Goal: Navigation & Orientation: Find specific page/section

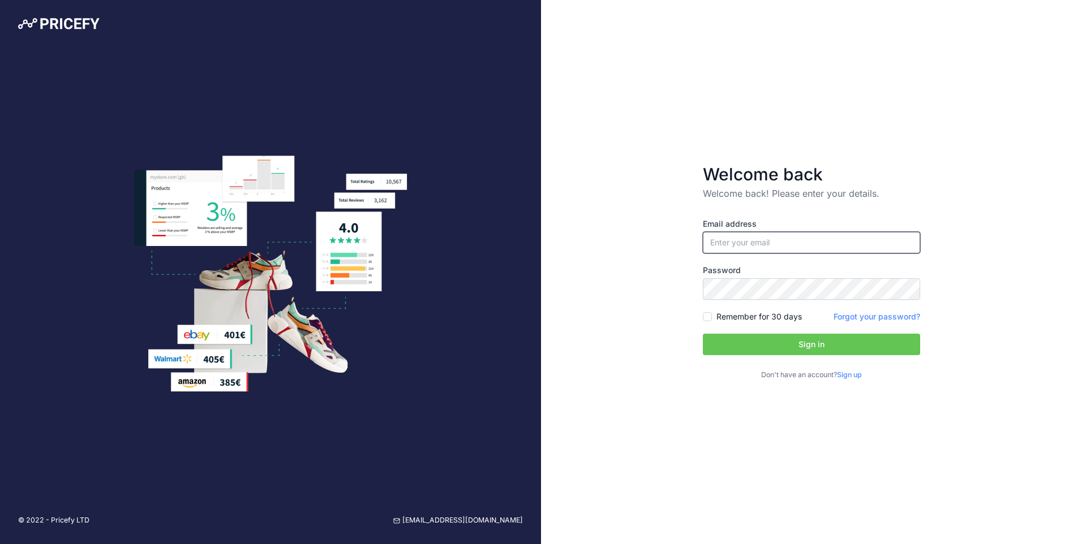
type input "[PERSON_NAME][EMAIL_ADDRESS][PERSON_NAME][DOMAIN_NAME]"
click at [726, 315] on label "Remember for 30 days" at bounding box center [758, 316] width 85 height 11
click at [712, 315] on input "Remember for 30 days" at bounding box center [707, 316] width 9 height 9
checkbox input "true"
click at [754, 347] on button "Sign in" at bounding box center [811, 344] width 217 height 21
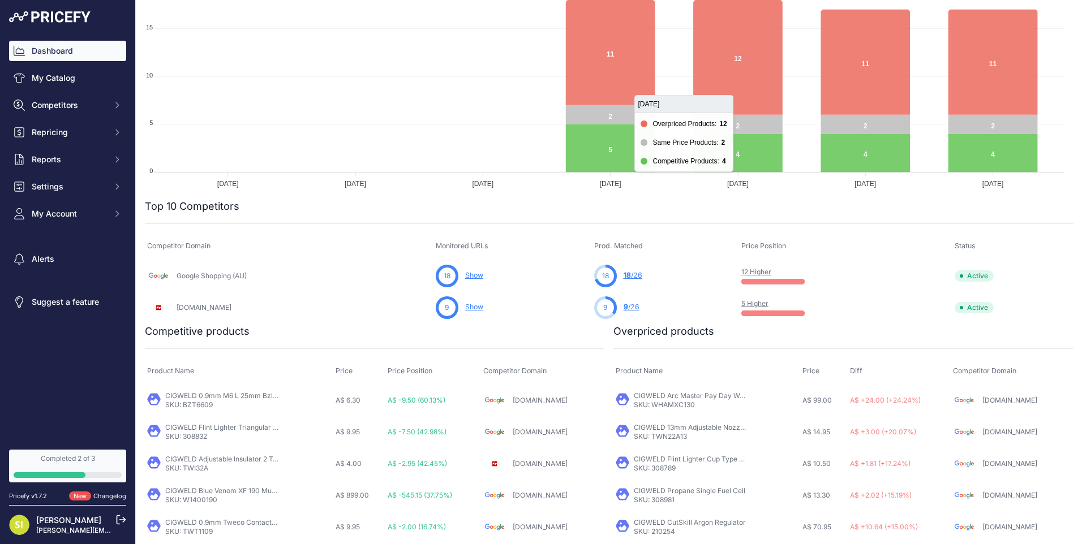
scroll to position [226, 0]
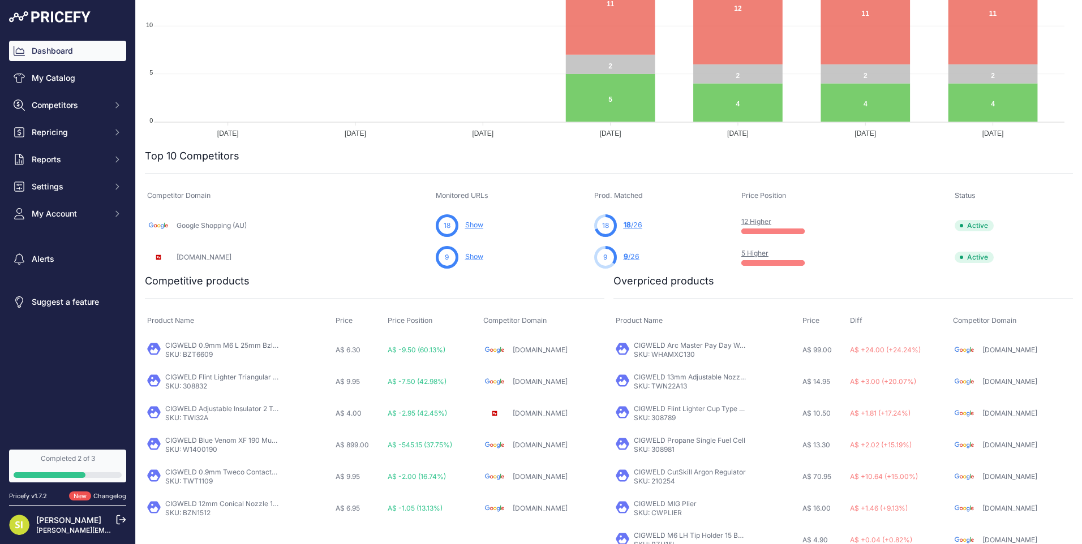
click at [752, 223] on link "12 Higher" at bounding box center [756, 221] width 30 height 8
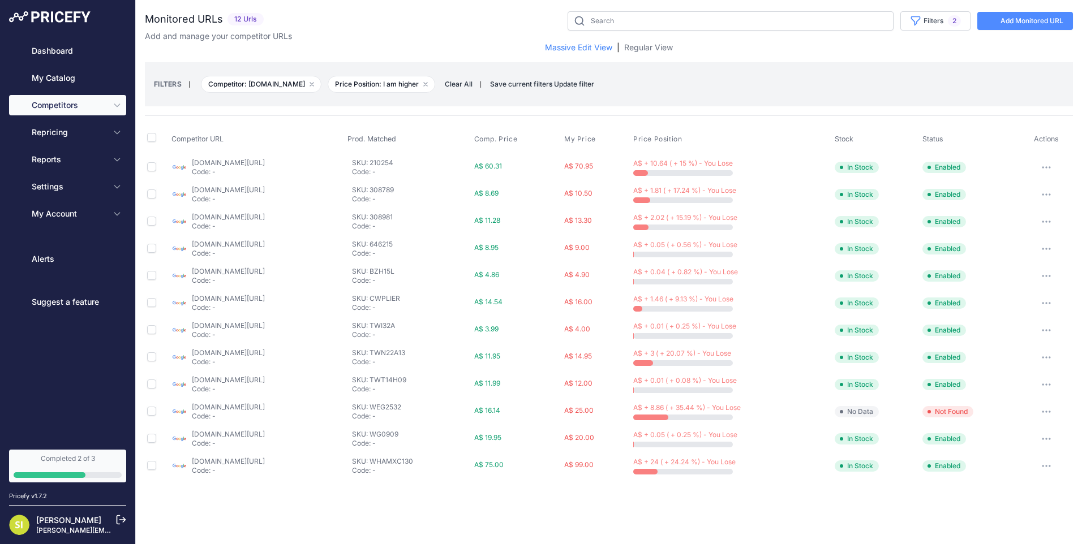
click at [238, 163] on link "google.com.au/shopping/product/4964409746348428249?prirule_jdsnikfkfjsd=9945" at bounding box center [228, 162] width 73 height 8
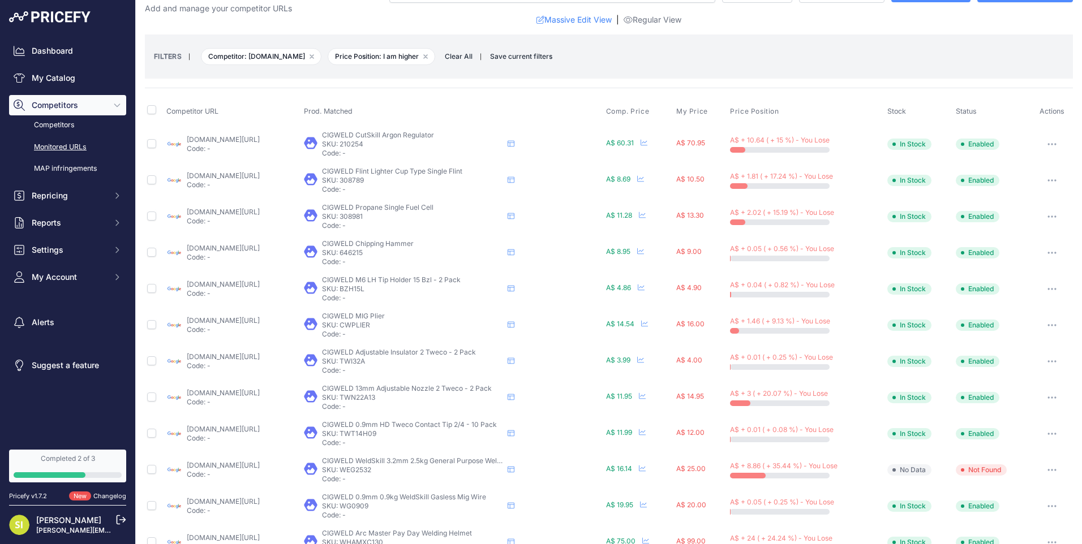
scroll to position [55, 0]
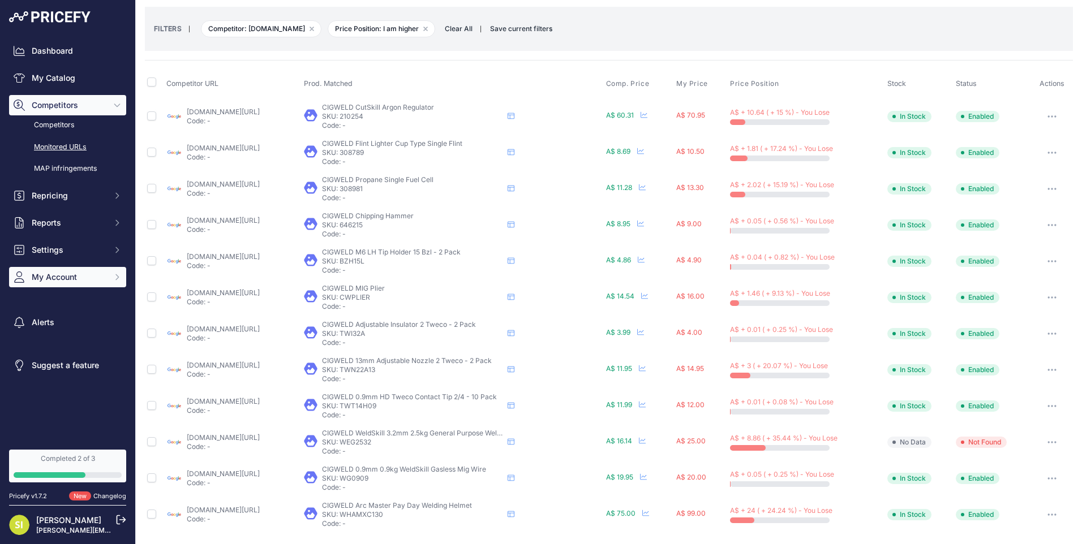
click at [33, 283] on button "My Account" at bounding box center [67, 277] width 117 height 20
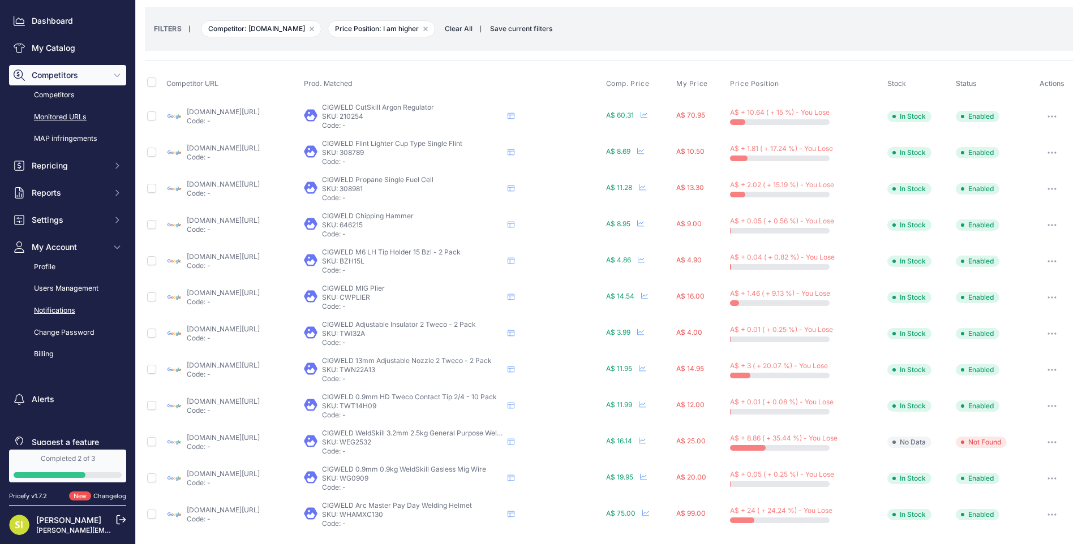
scroll to position [46, 0]
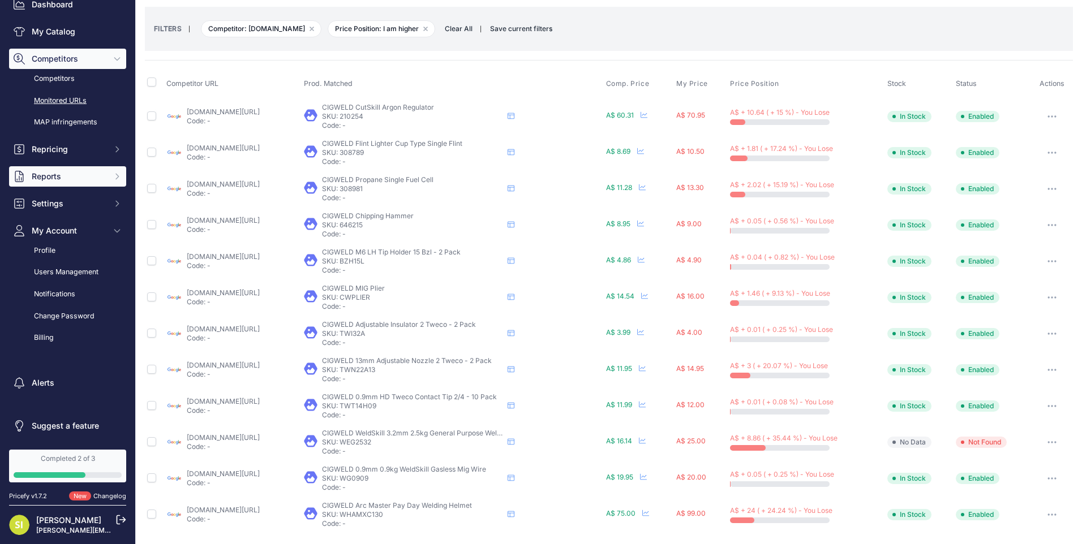
click at [54, 174] on span "Reports" at bounding box center [69, 176] width 74 height 11
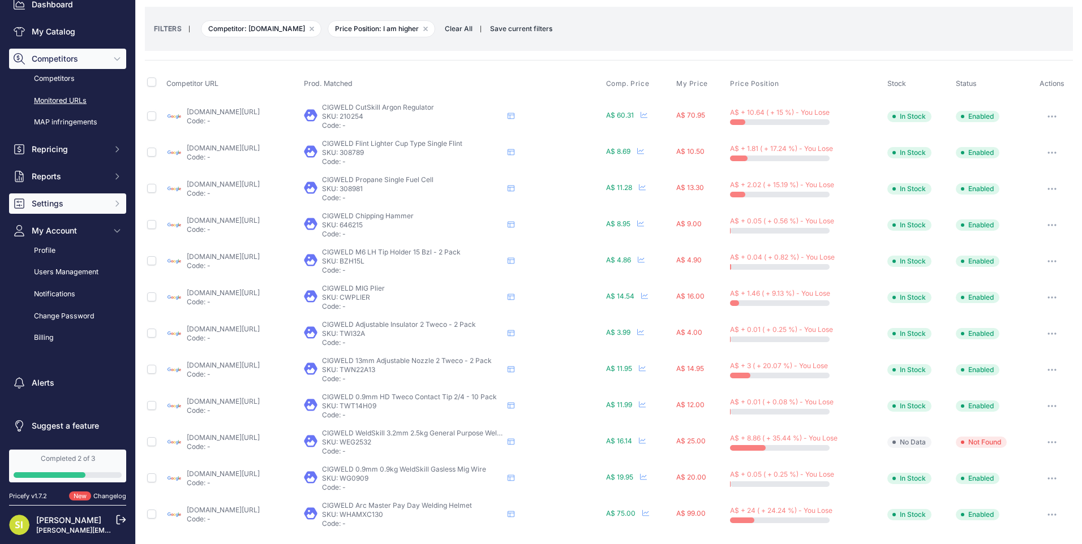
click at [54, 210] on button "Settings" at bounding box center [67, 203] width 117 height 20
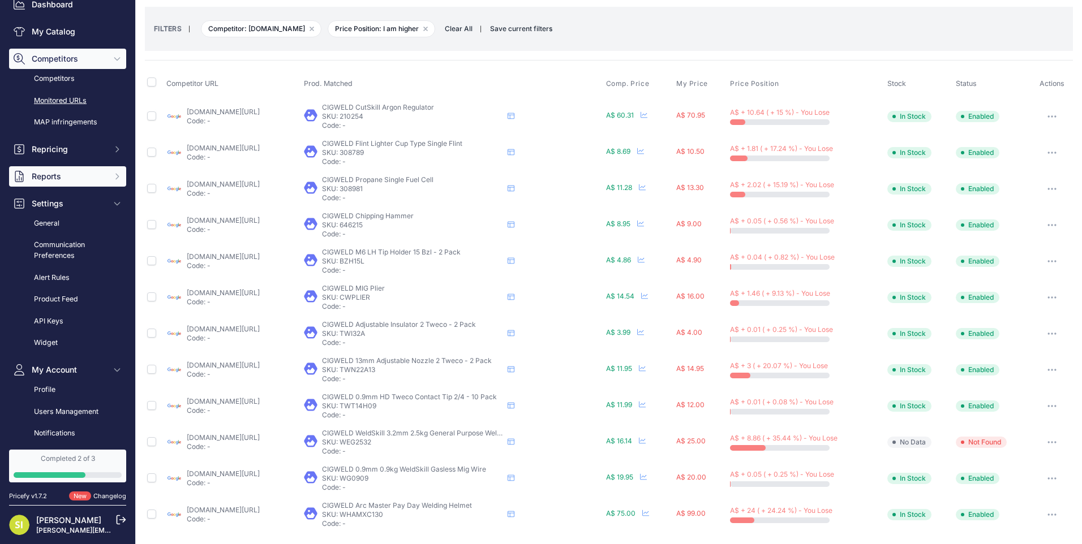
click at [62, 182] on button "Reports" at bounding box center [67, 176] width 117 height 20
click at [63, 180] on span "Reports" at bounding box center [69, 176] width 74 height 11
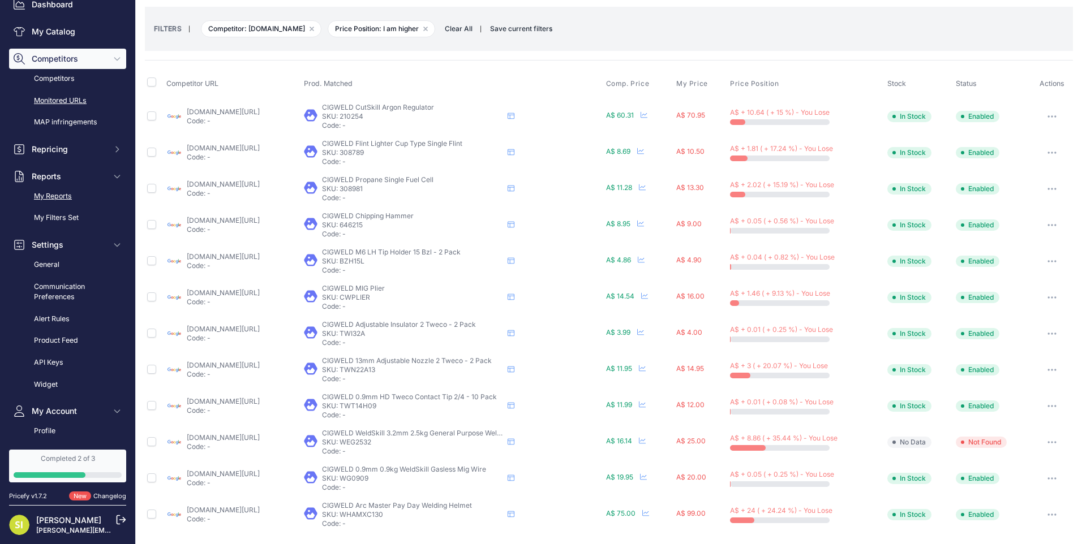
click at [70, 201] on link "My Reports" at bounding box center [67, 197] width 117 height 20
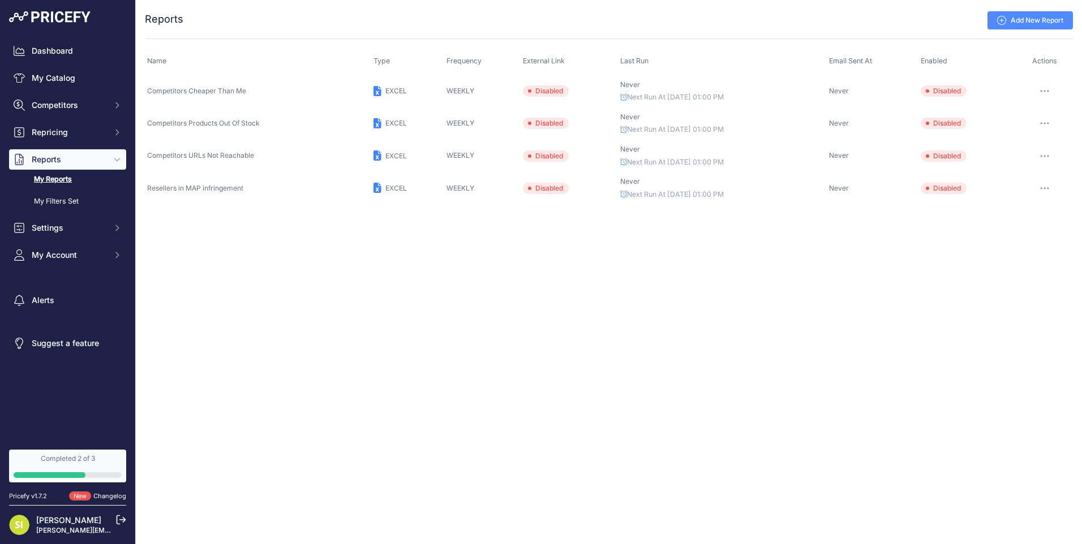
click at [527, 89] on icon at bounding box center [529, 91] width 5 height 5
drag, startPoint x: 48, startPoint y: 200, endPoint x: 77, endPoint y: 206, distance: 30.1
click at [48, 200] on link "My Filters Set" at bounding box center [67, 202] width 117 height 20
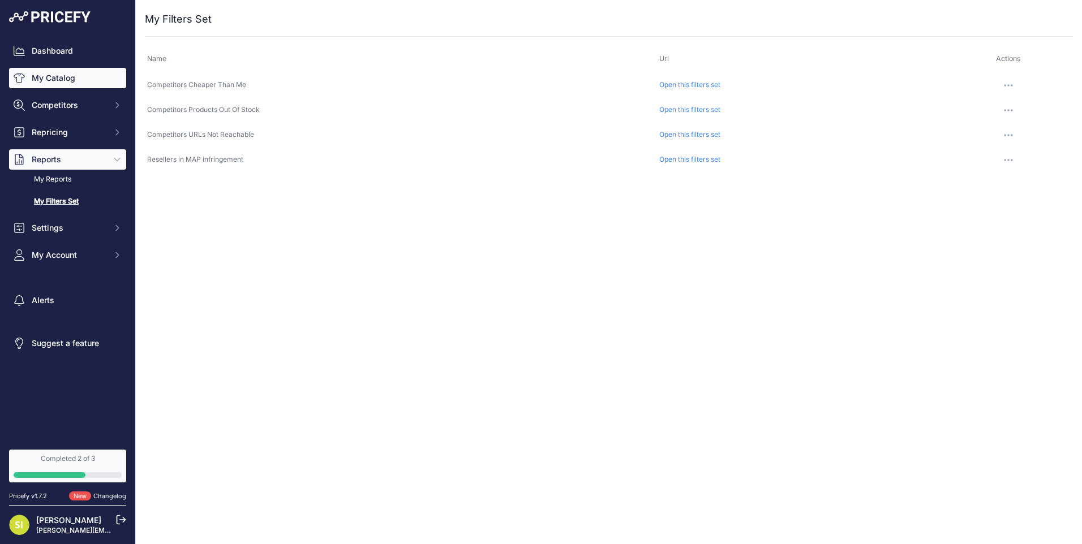
click at [48, 78] on link "My Catalog" at bounding box center [67, 78] width 117 height 20
